Goal: Task Accomplishment & Management: Use online tool/utility

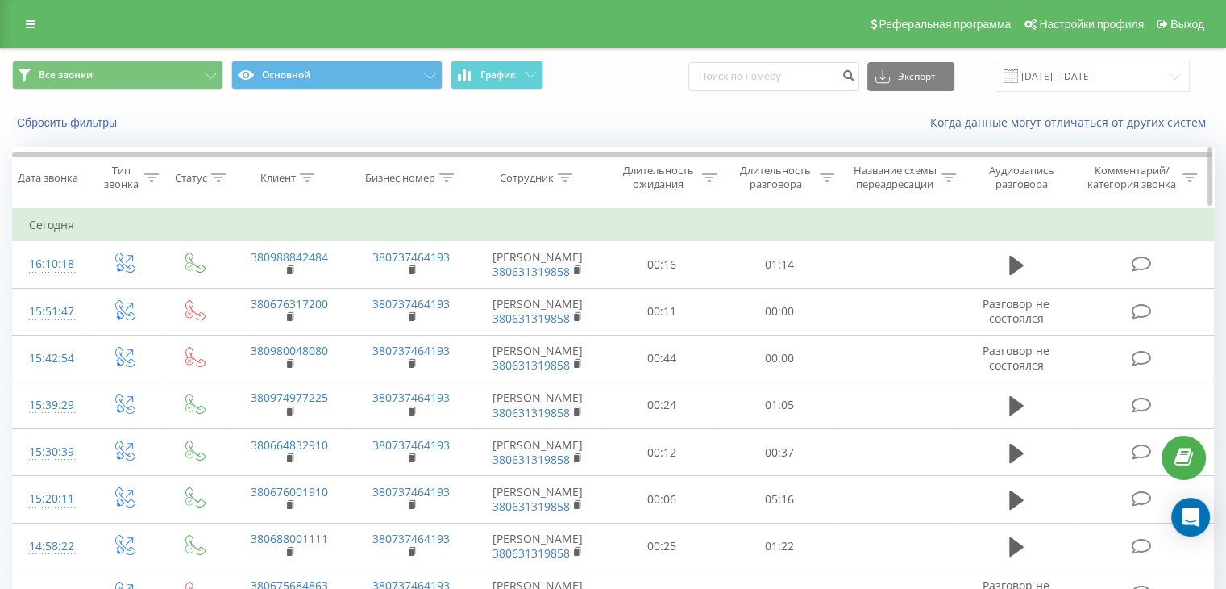
click at [826, 176] on icon at bounding box center [827, 177] width 15 height 8
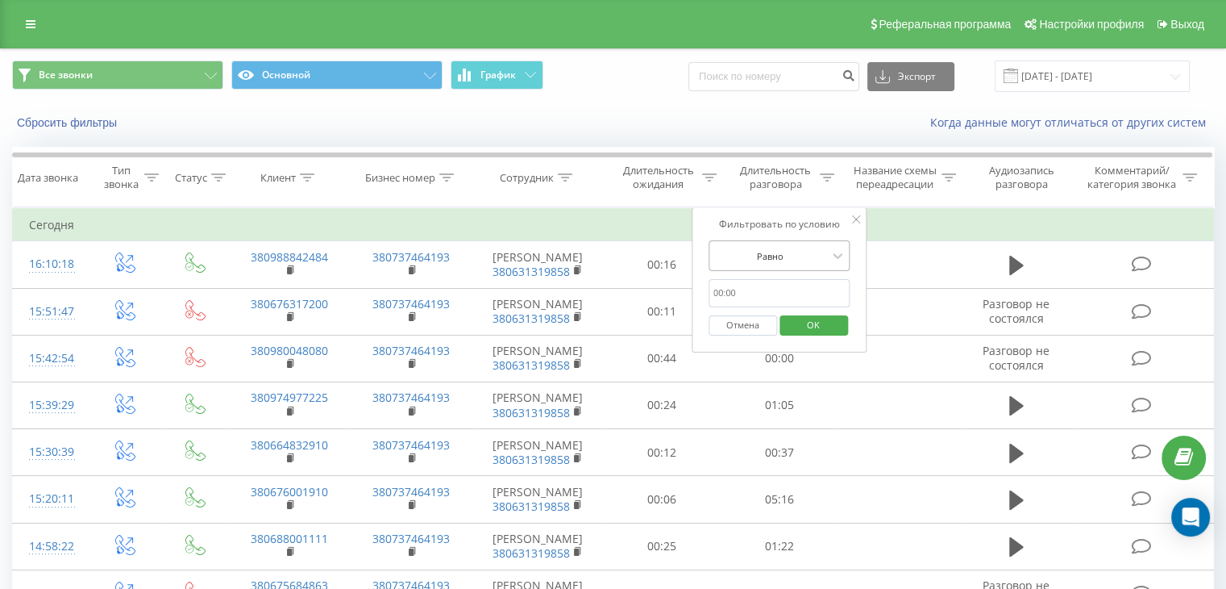
click at [823, 246] on div "Равно" at bounding box center [771, 256] width 118 height 24
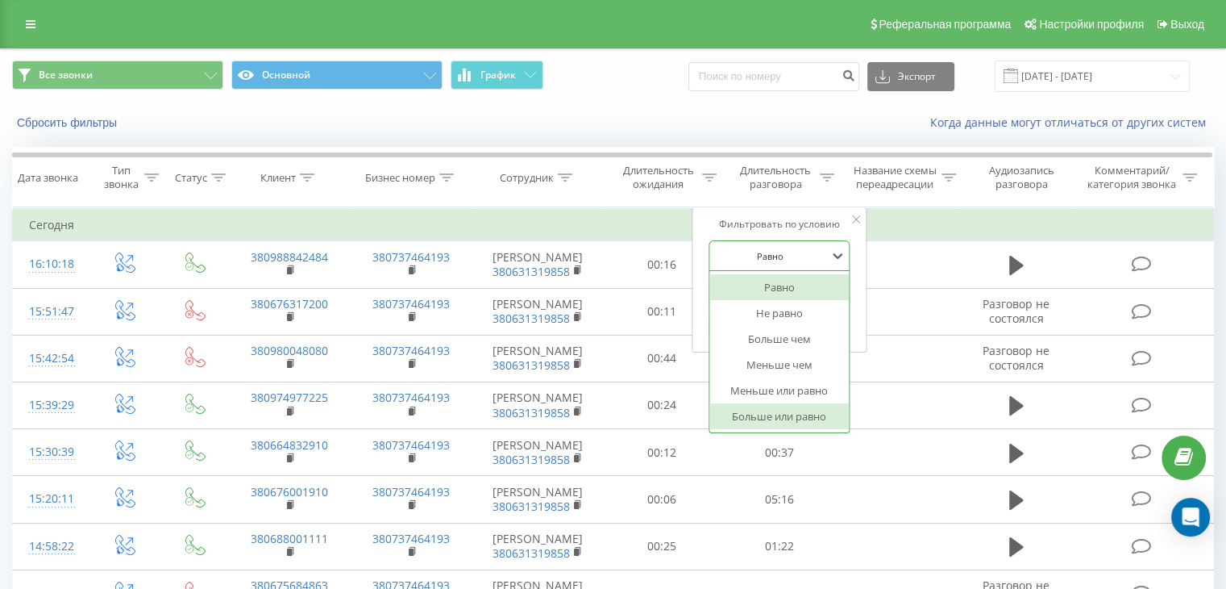
click at [774, 417] on div "Больше или равно" at bounding box center [780, 416] width 140 height 26
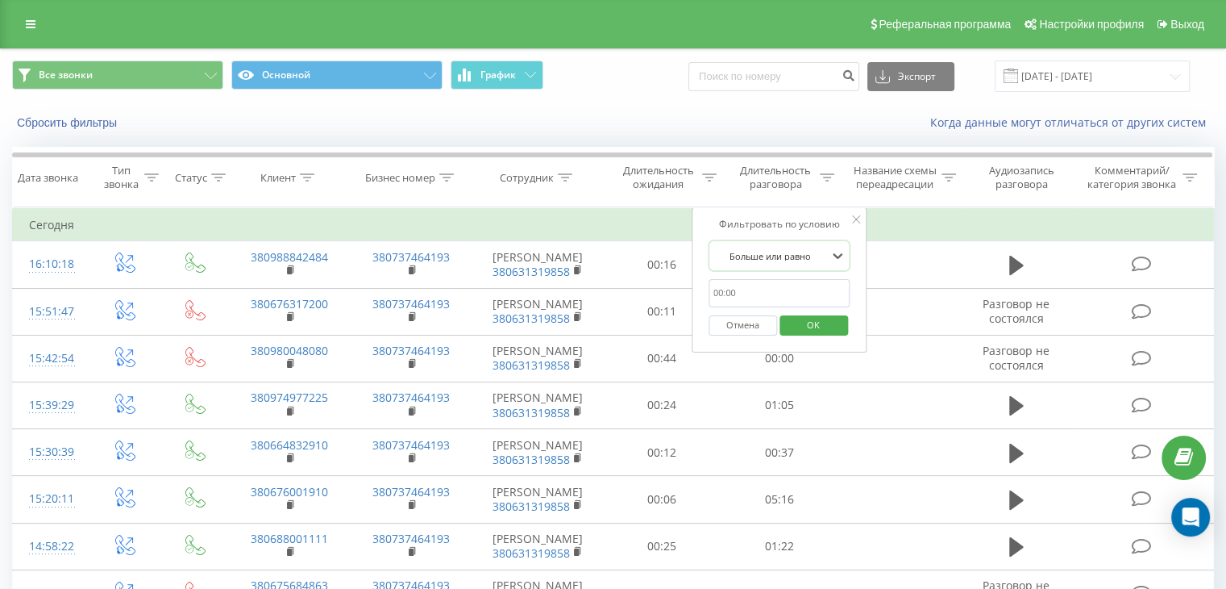
click at [784, 285] on input "text" at bounding box center [780, 293] width 142 height 28
type input "00:59"
click at [810, 330] on span "OK" at bounding box center [813, 324] width 45 height 25
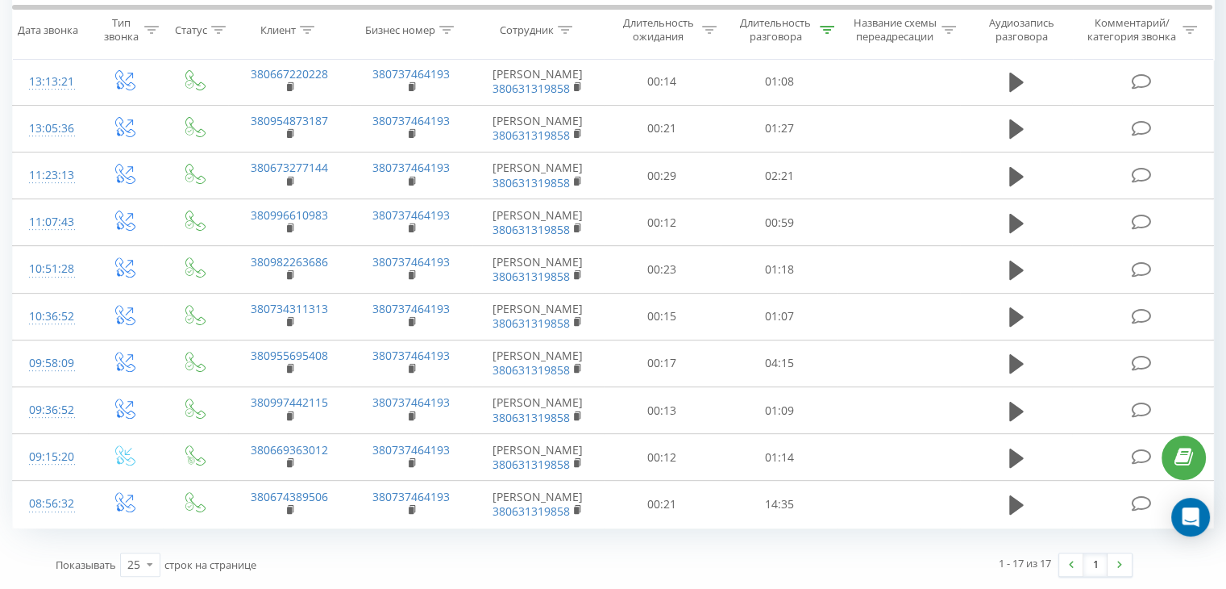
scroll to position [718, 0]
